Goal: Task Accomplishment & Management: Manage account settings

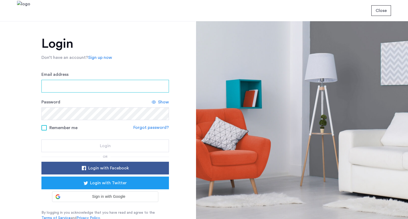
click at [111, 82] on input "Email address" at bounding box center [105, 86] width 128 height 13
click at [75, 91] on input "Email address" at bounding box center [105, 86] width 128 height 13
click at [70, 88] on input "Email address" at bounding box center [105, 86] width 128 height 13
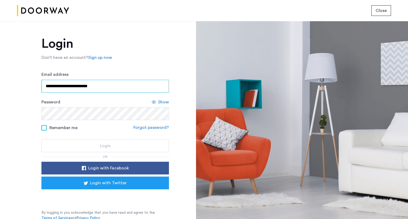
type input "**********"
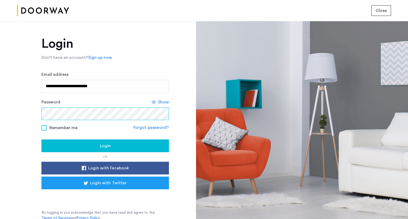
click at [41, 140] on button "Login" at bounding box center [105, 146] width 128 height 13
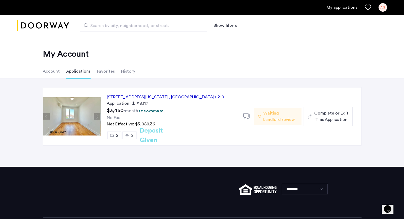
click at [333, 116] on span "Complete or Edit This Application" at bounding box center [331, 116] width 34 height 13
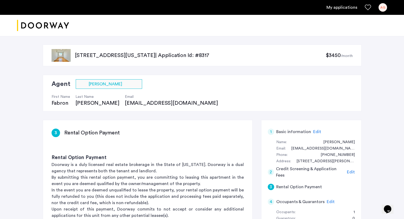
click at [338, 8] on link "My applications" at bounding box center [342, 7] width 31 height 6
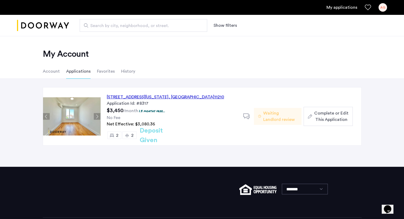
click at [246, 115] on icon at bounding box center [246, 116] width 7 height 7
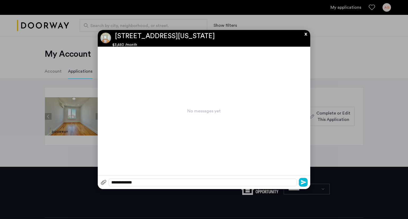
click at [307, 34] on button "x" at bounding box center [305, 33] width 8 height 6
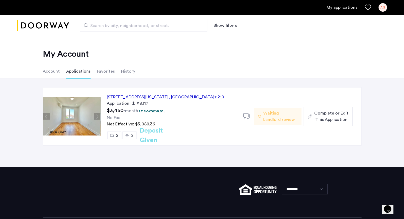
click at [324, 120] on span "Complete or Edit This Application" at bounding box center [331, 116] width 34 height 13
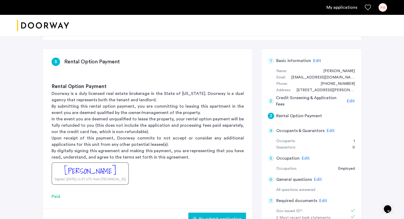
scroll to position [73, 0]
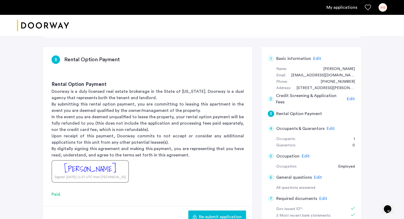
click at [328, 128] on span "Edit" at bounding box center [331, 129] width 8 height 4
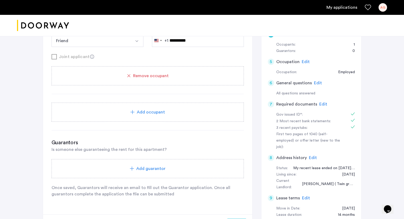
scroll to position [0, 0]
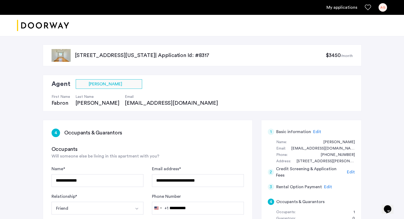
click at [331, 7] on link "My applications" at bounding box center [342, 7] width 31 height 6
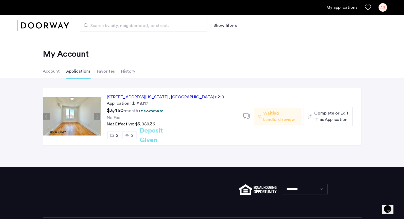
click at [379, 7] on div "AG" at bounding box center [383, 7] width 9 height 9
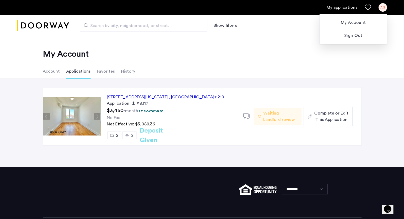
click at [101, 75] on div at bounding box center [202, 109] width 404 height 219
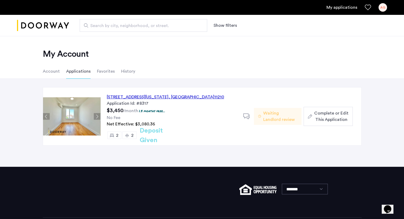
click at [55, 73] on li "Account" at bounding box center [51, 71] width 17 height 15
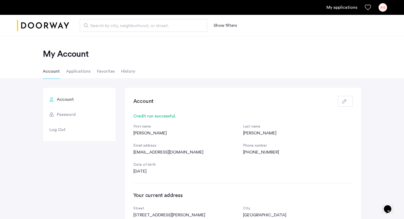
click at [103, 73] on li "Favorites" at bounding box center [106, 71] width 18 height 15
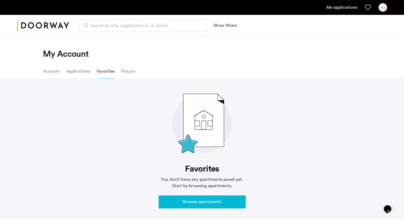
click at [125, 71] on li "History" at bounding box center [128, 71] width 14 height 15
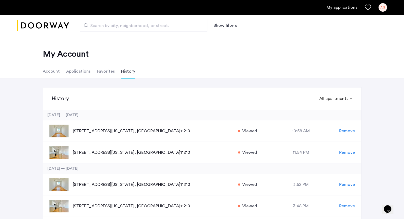
click at [381, 7] on div "AG" at bounding box center [383, 7] width 9 height 9
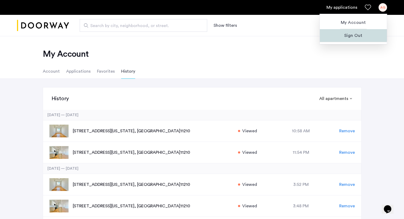
click at [353, 35] on span "Sign Out" at bounding box center [353, 35] width 58 height 6
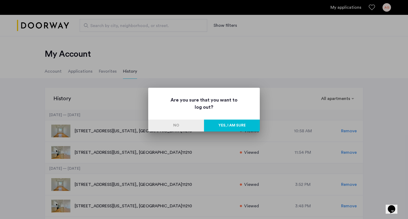
click at [230, 123] on button "Yes, I am sure" at bounding box center [232, 126] width 56 height 12
